Goal: Information Seeking & Learning: Learn about a topic

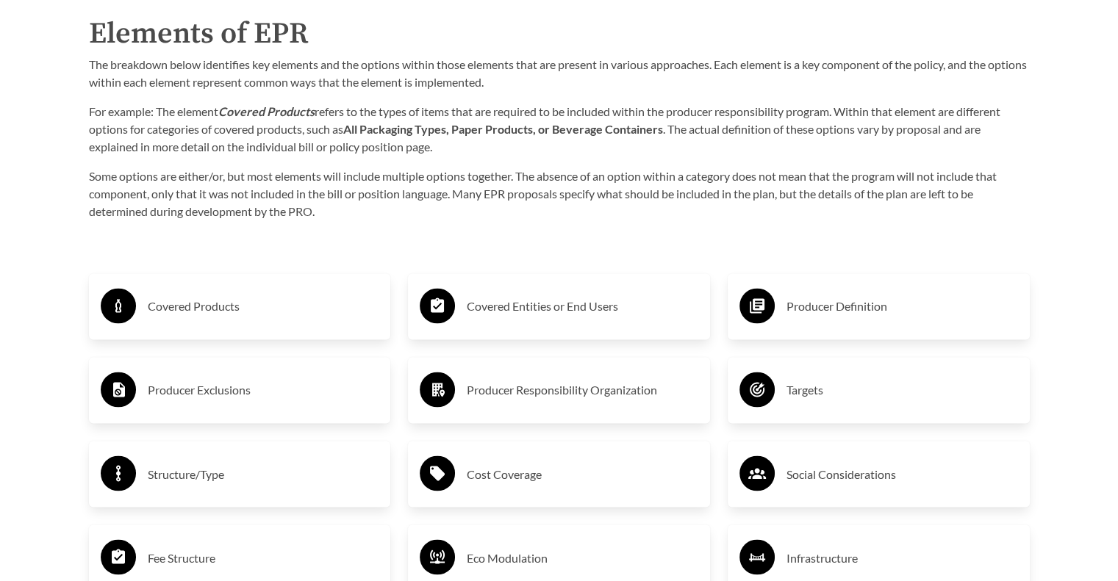
scroll to position [2328, 0]
click at [177, 309] on h3 "Covered Products" at bounding box center [264, 307] width 232 height 24
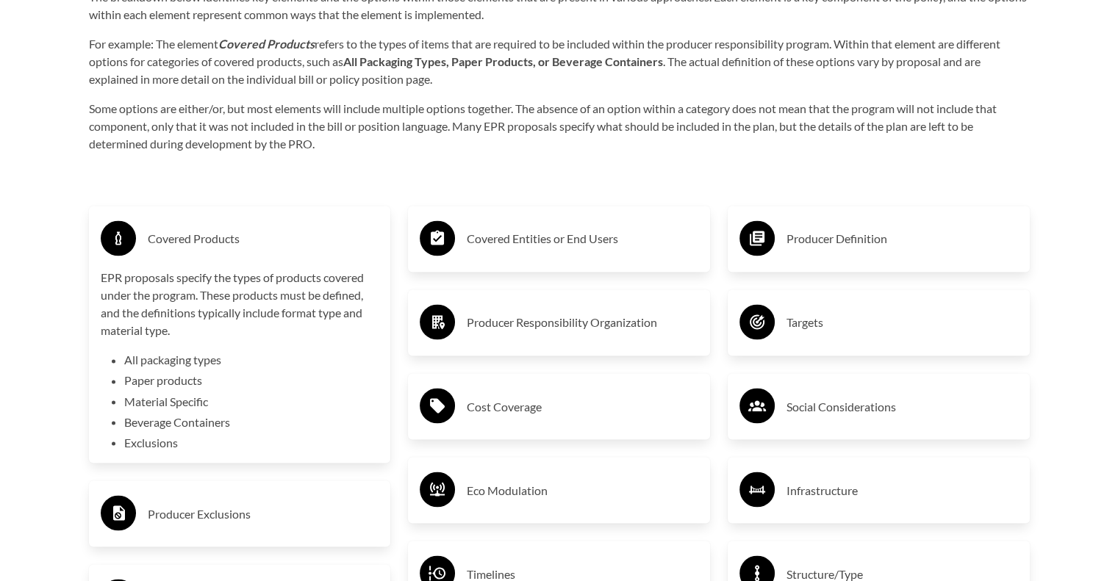
scroll to position [2404, 0]
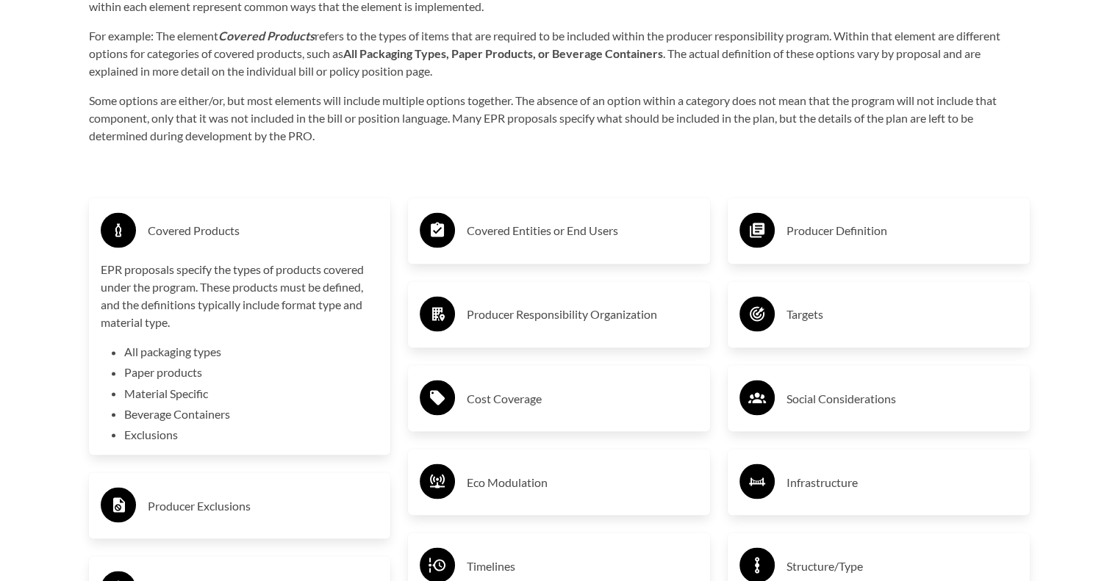
click at [195, 514] on h3 "Producer Exclusions" at bounding box center [264, 506] width 232 height 24
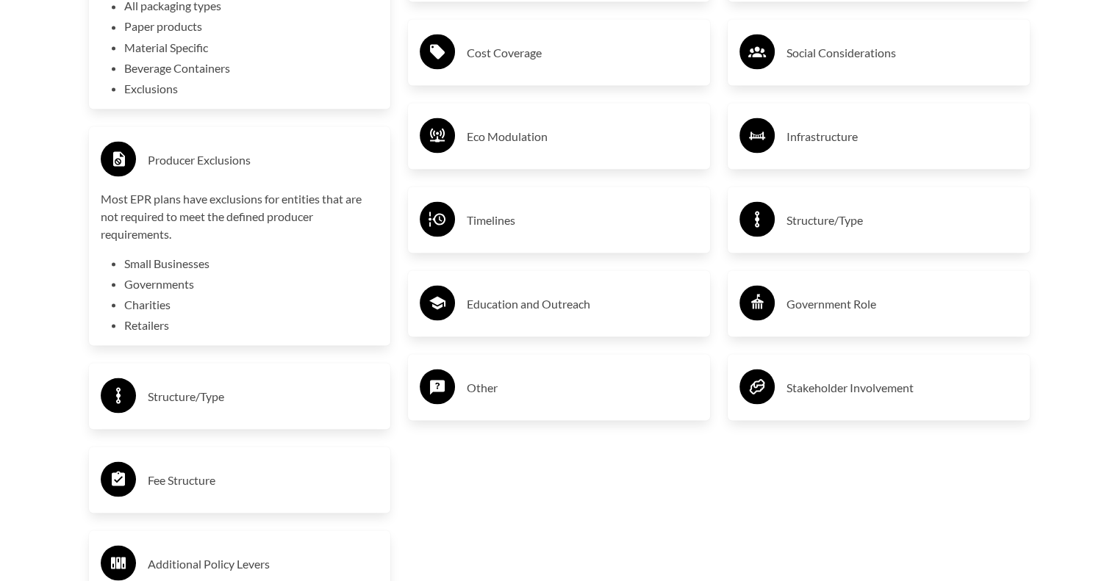
scroll to position [2759, 0]
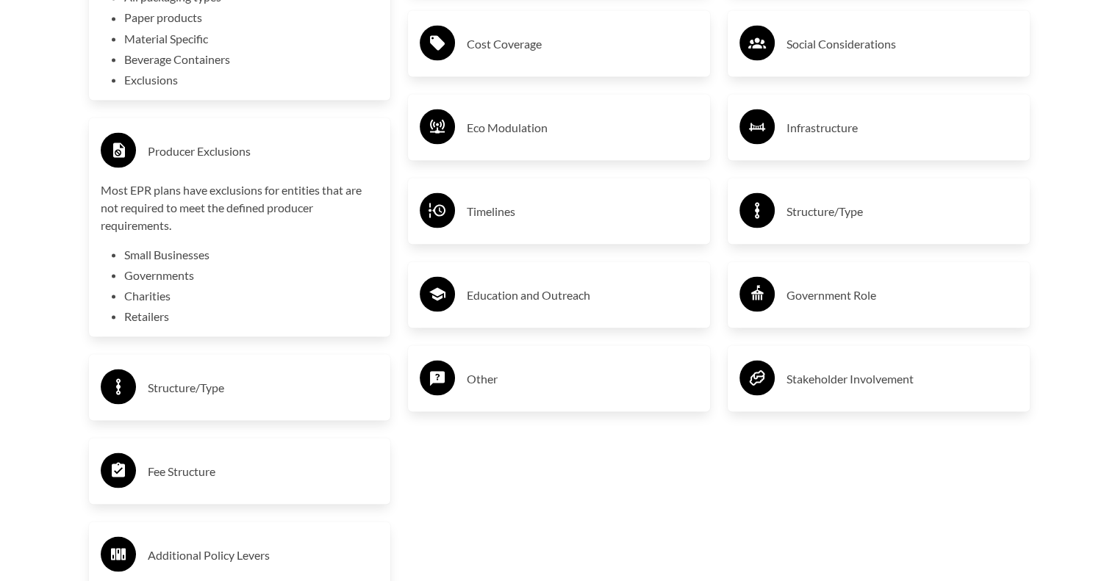
click at [211, 392] on h3 "Structure/Type" at bounding box center [264, 388] width 232 height 24
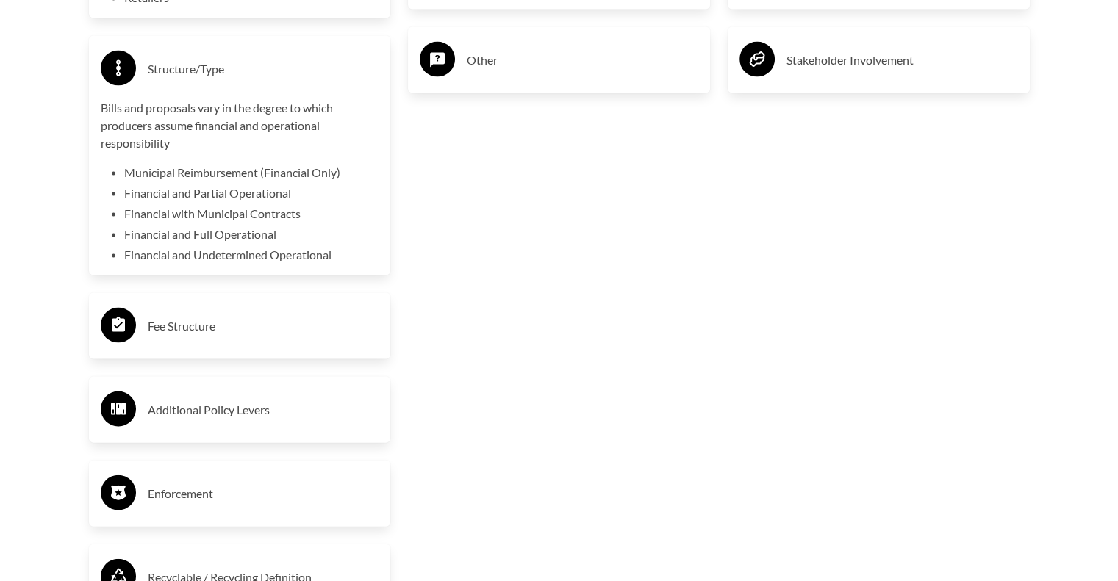
scroll to position [3081, 0]
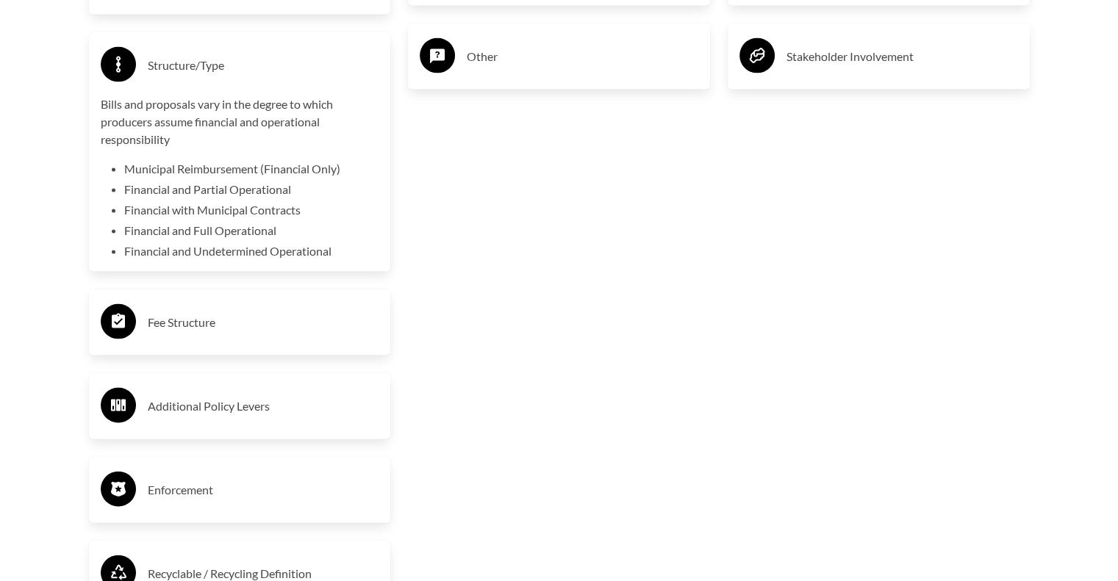
click at [209, 315] on h3 "Fee Structure" at bounding box center [264, 323] width 232 height 24
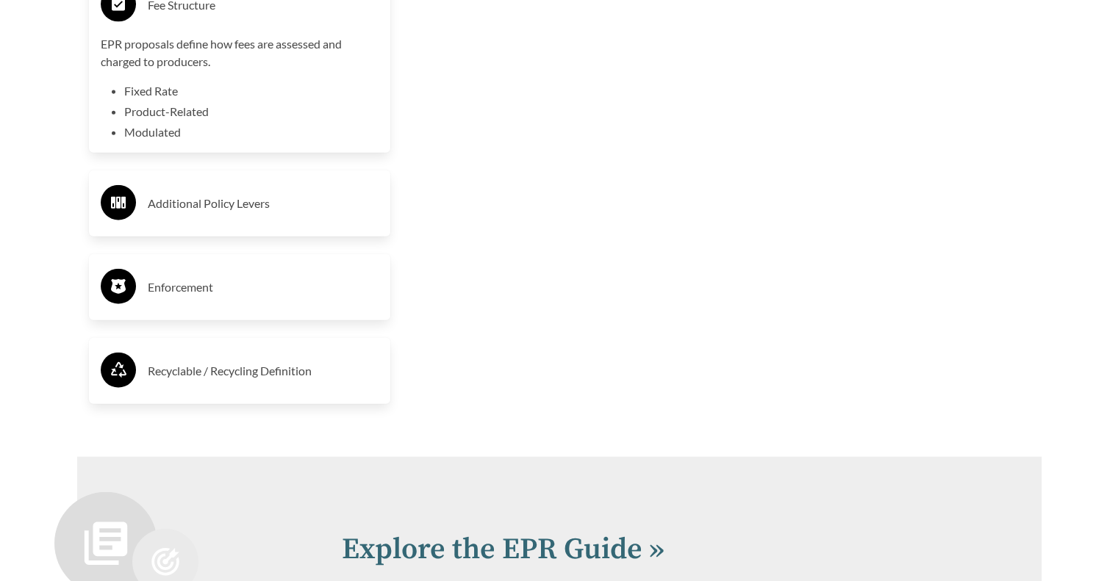
scroll to position [3416, 0]
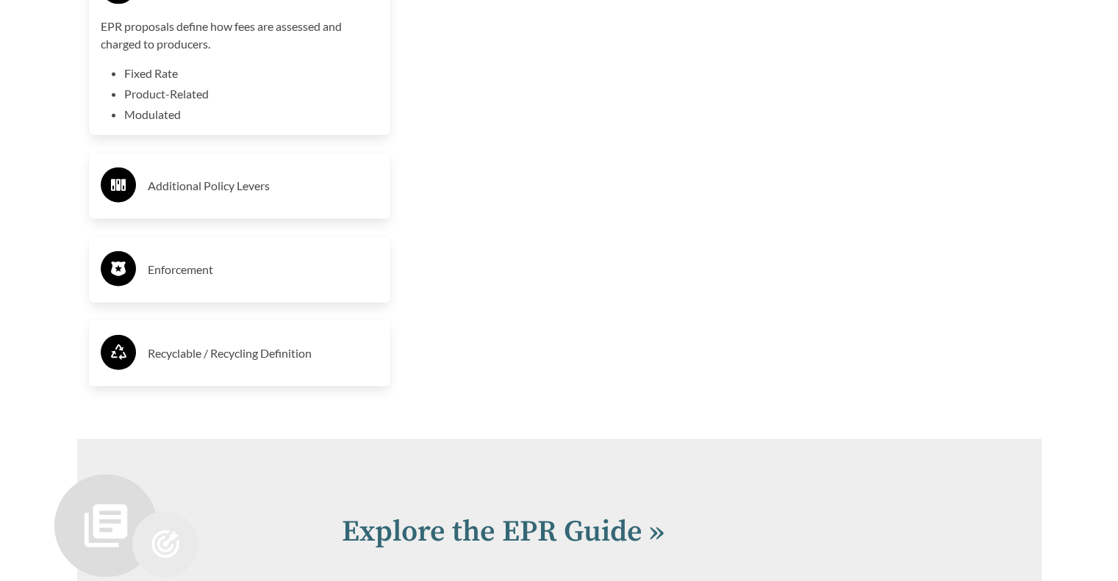
click at [242, 354] on h3 "Recyclable / Recycling Definition" at bounding box center [264, 354] width 232 height 24
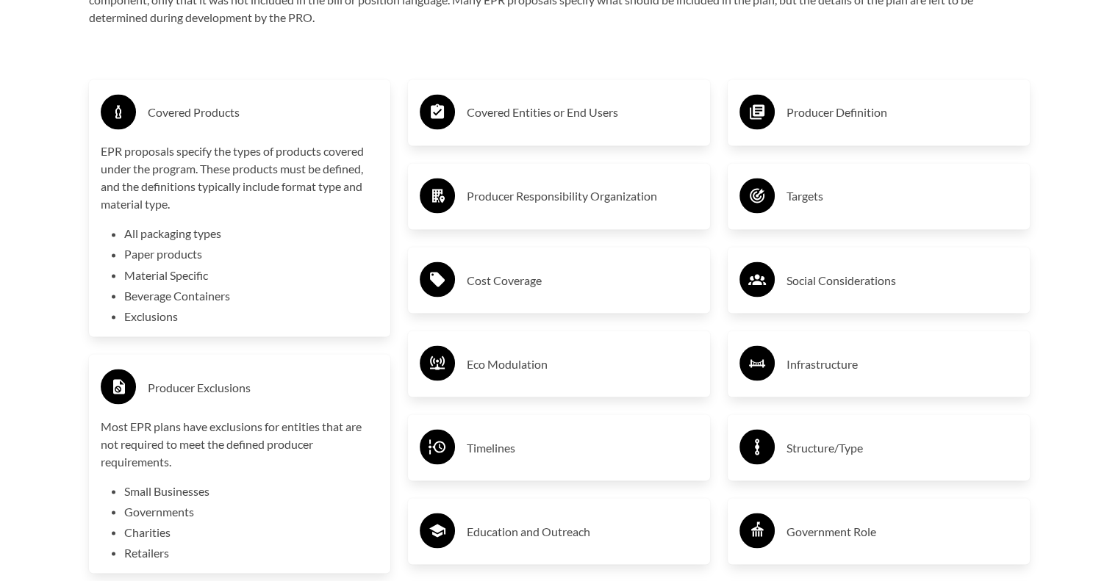
scroll to position [2525, 0]
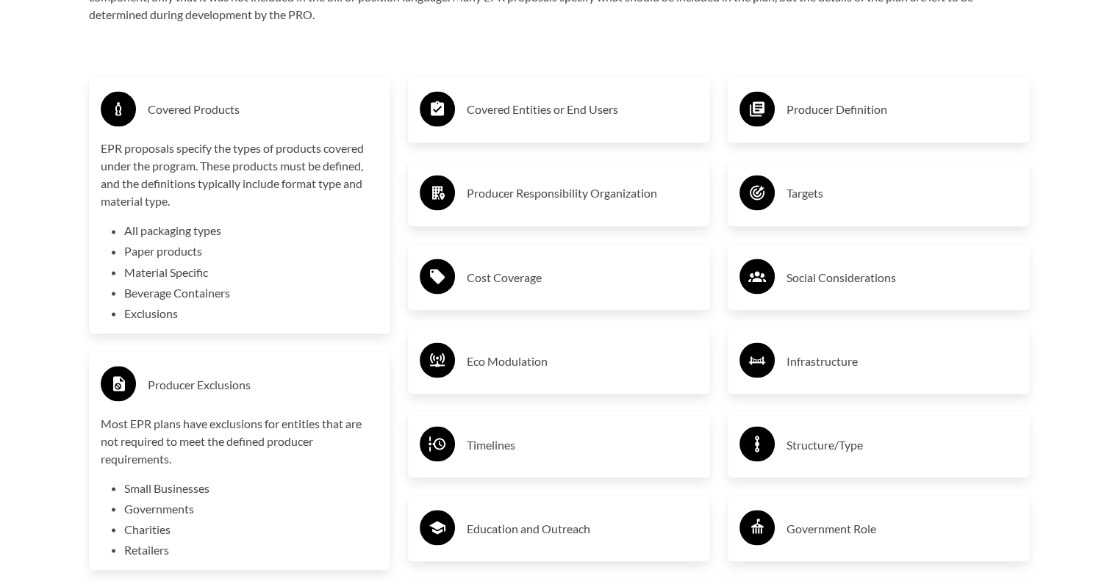
click at [567, 197] on h3 "Producer Responsibility Organization" at bounding box center [583, 194] width 232 height 24
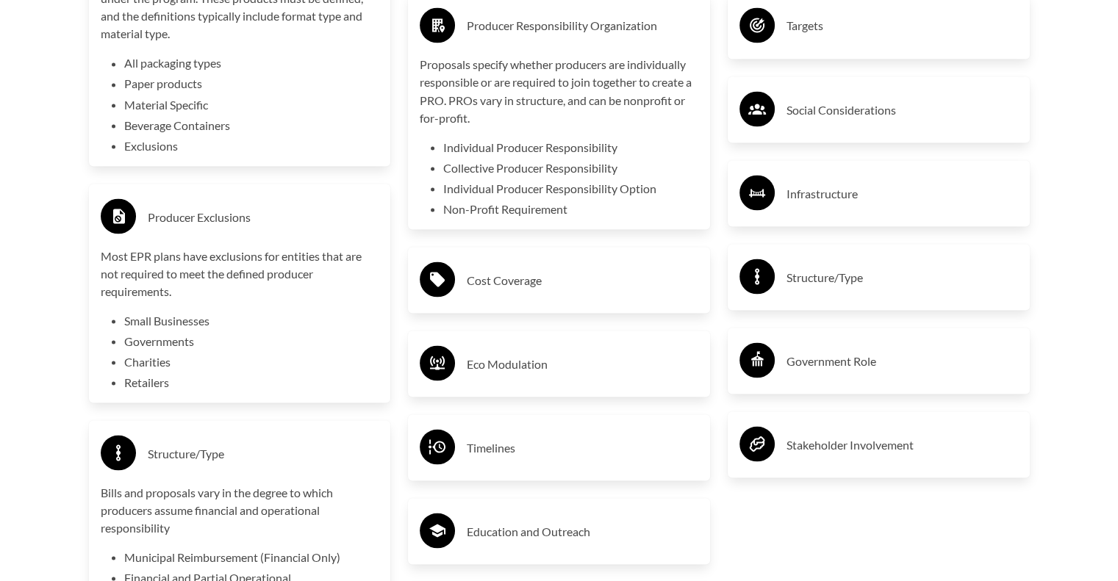
scroll to position [2699, 0]
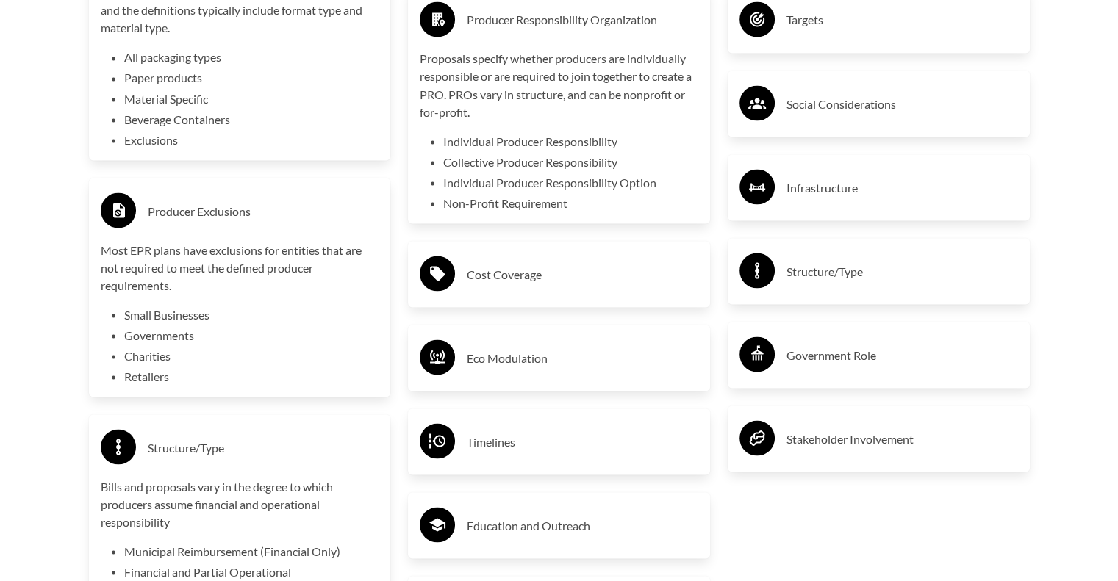
click at [523, 276] on h3 "Cost Coverage" at bounding box center [583, 274] width 232 height 24
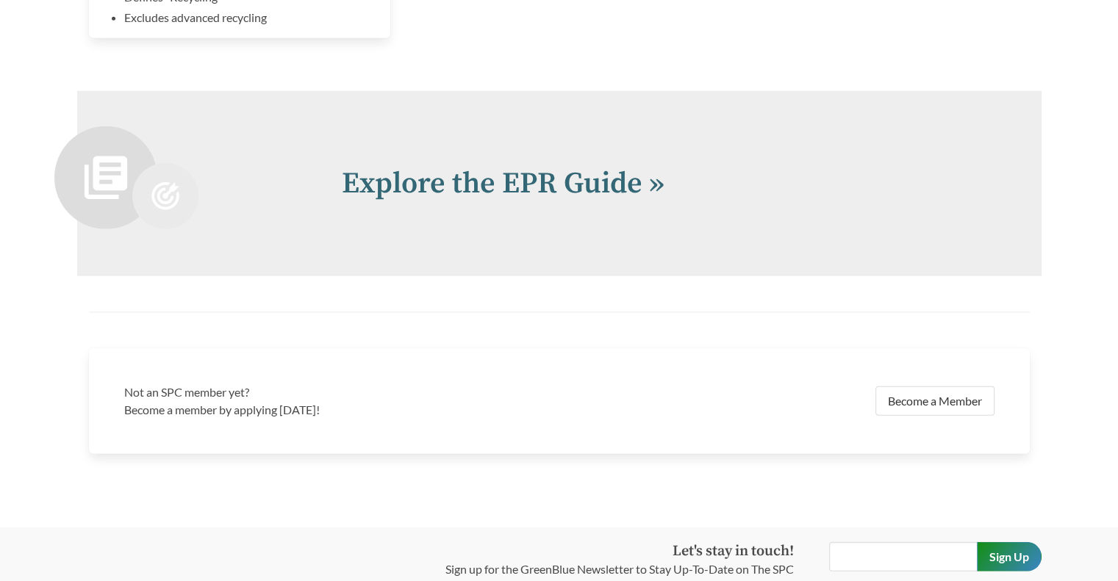
scroll to position [3915, 0]
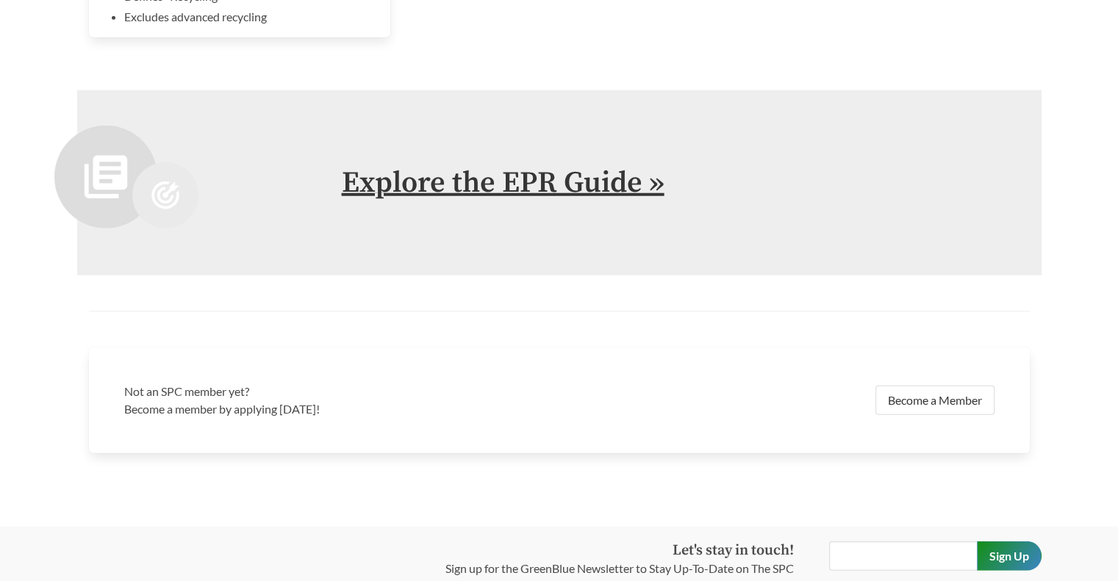
click at [567, 182] on link "Explore the EPR Guide »" at bounding box center [503, 183] width 323 height 37
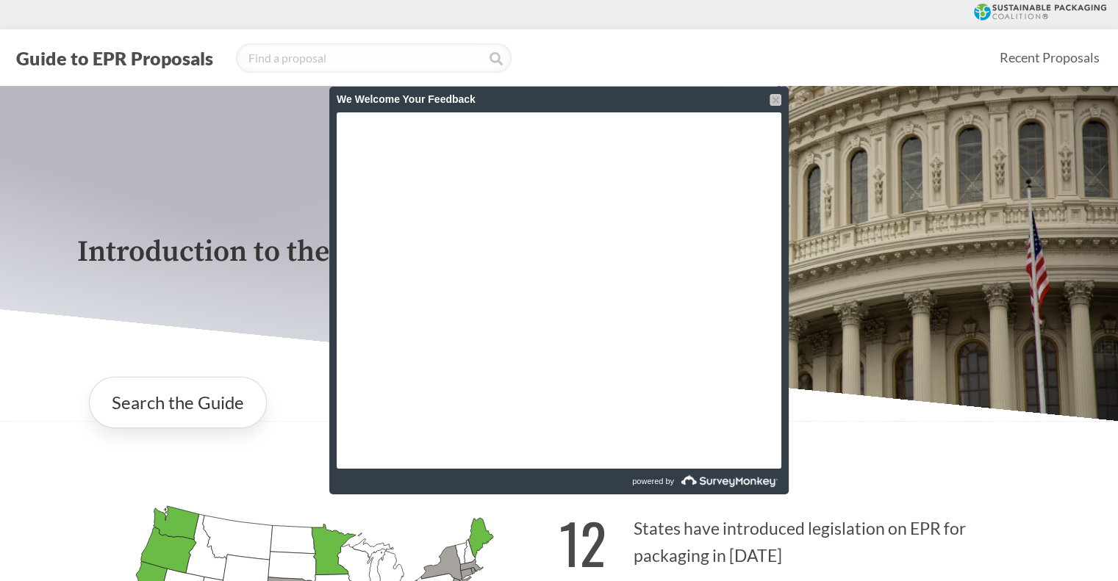
click at [774, 99] on div at bounding box center [775, 100] width 12 height 12
